Goal: Information Seeking & Learning: Learn about a topic

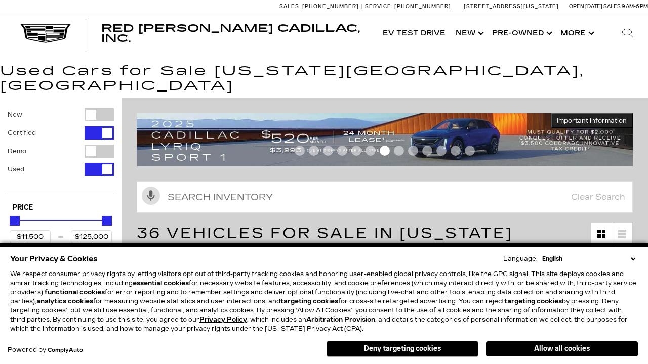
scroll to position [480, 0]
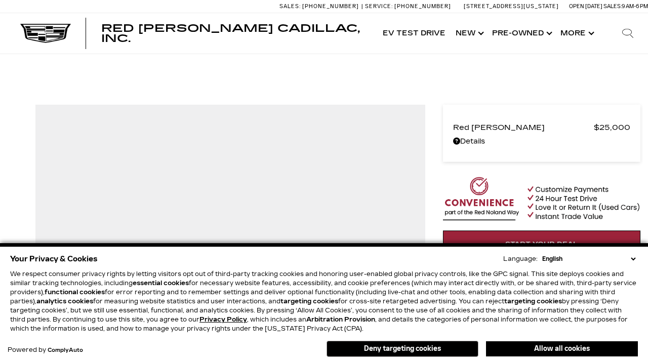
scroll to position [610, 0]
